Goal: Check status: Check status

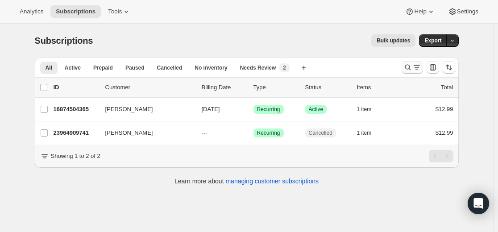
click at [412, 65] on icon "Search and filter results" at bounding box center [407, 67] width 9 height 9
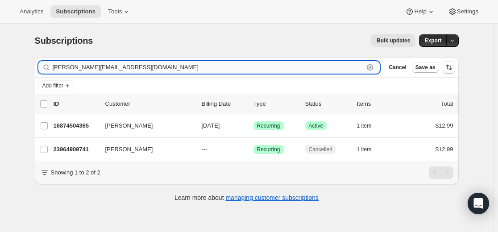
click at [276, 65] on input "[PERSON_NAME][EMAIL_ADDRESS][DOMAIN_NAME]" at bounding box center [208, 67] width 311 height 12
click at [276, 64] on input "[PERSON_NAME][EMAIL_ADDRESS][DOMAIN_NAME]" at bounding box center [208, 67] width 311 height 12
paste input "[EMAIL_ADDRESS][PERSON_NAME][DOMAIN_NAME]"
type input "[EMAIL_ADDRESS][PERSON_NAME][DOMAIN_NAME]"
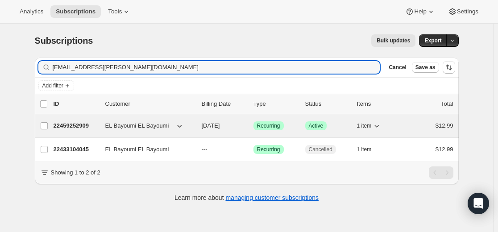
click at [82, 123] on p "22459252909" at bounding box center [76, 125] width 45 height 9
